Goal: Information Seeking & Learning: Learn about a topic

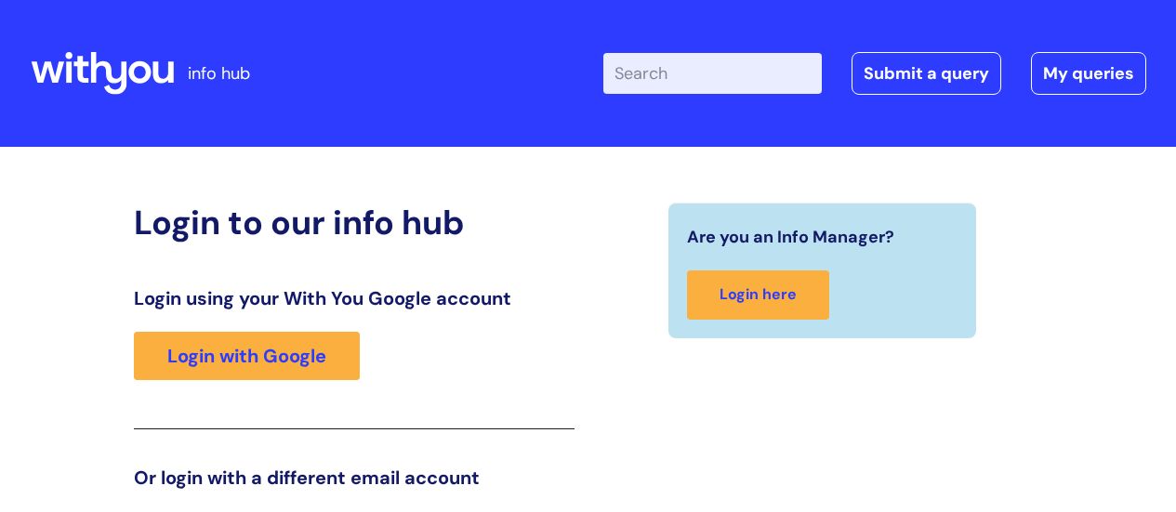
scroll to position [284, 0]
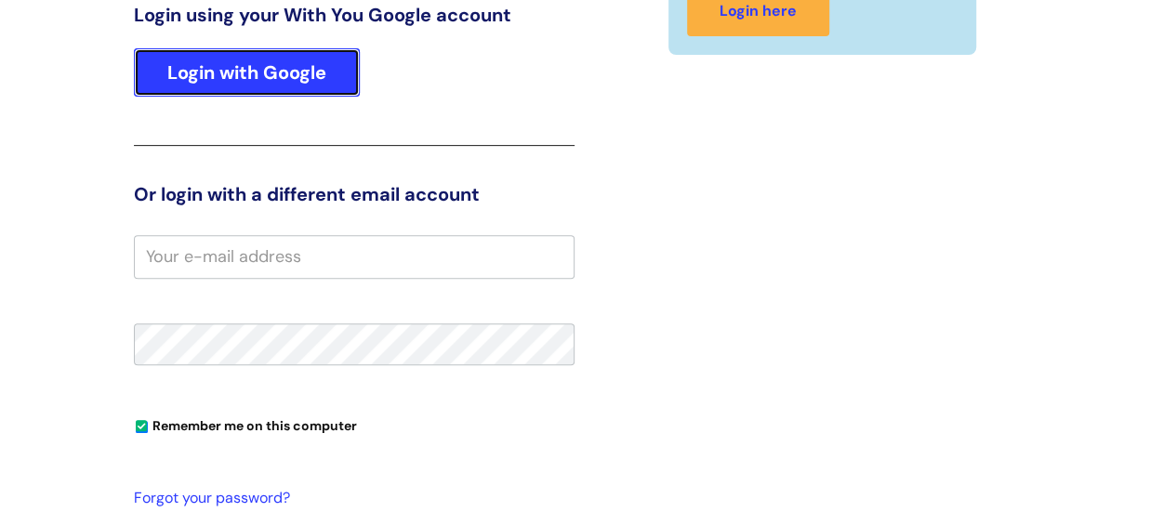
click at [312, 64] on link "Login with Google" at bounding box center [247, 72] width 226 height 48
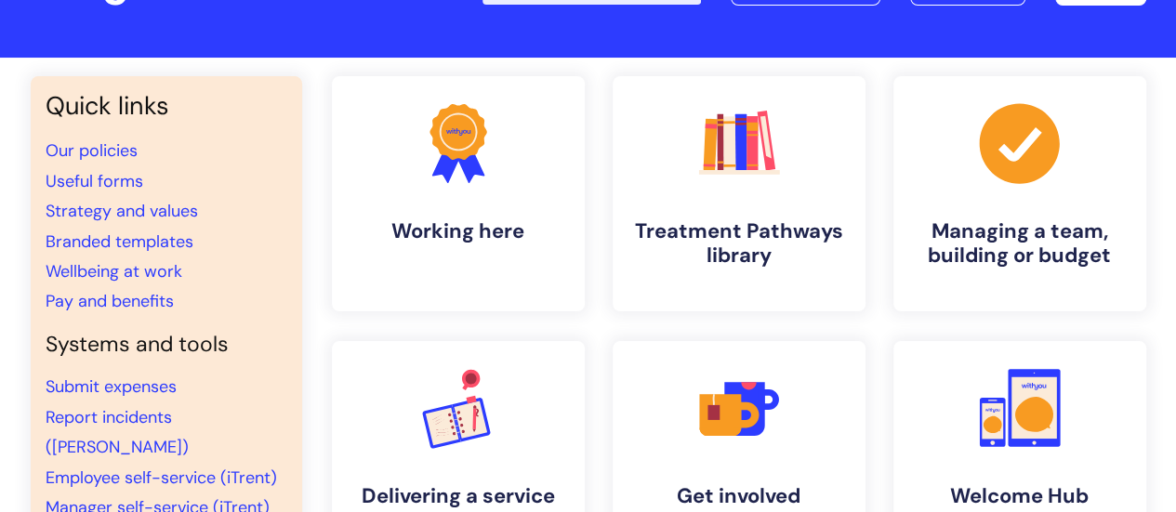
scroll to position [100, 0]
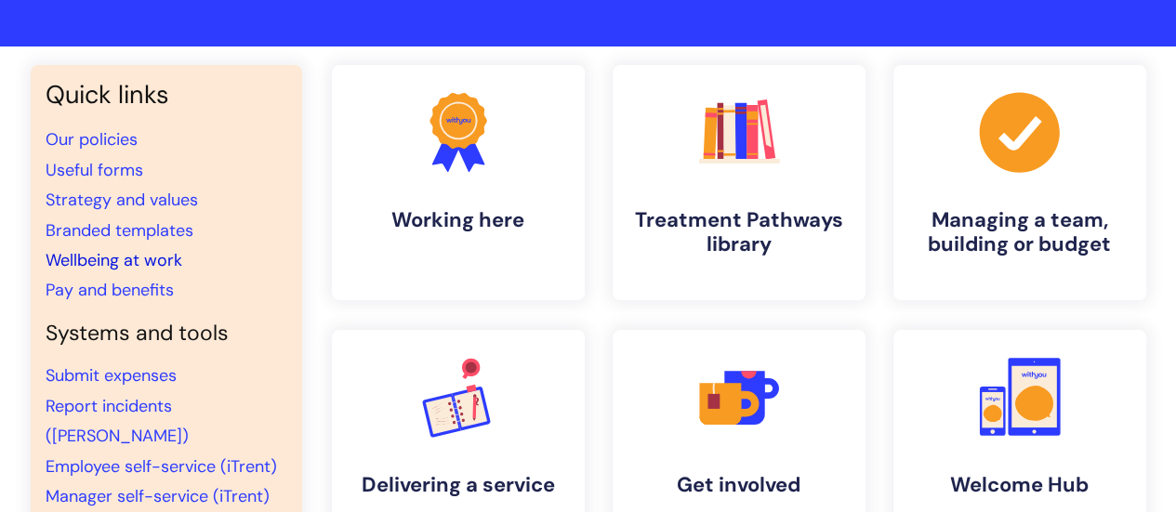
click at [151, 263] on link "Wellbeing at work" at bounding box center [114, 260] width 137 height 22
